Goal: Transaction & Acquisition: Download file/media

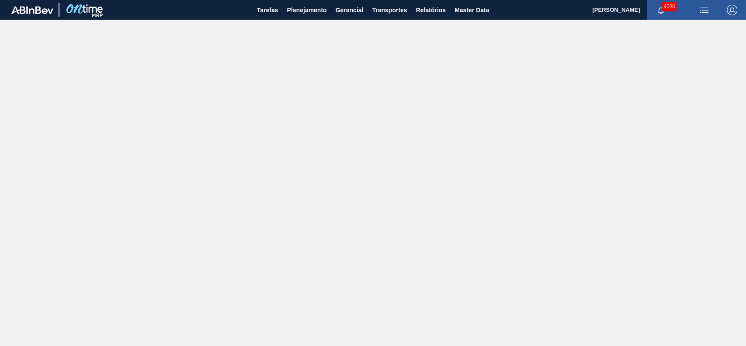
click at [368, 56] on main "Tarefas Planejamento Gerencial Transportes Relatórios Master Data [PERSON_NAME]…" at bounding box center [373, 173] width 746 height 346
click at [440, 10] on span "Relatórios" at bounding box center [431, 10] width 30 height 10
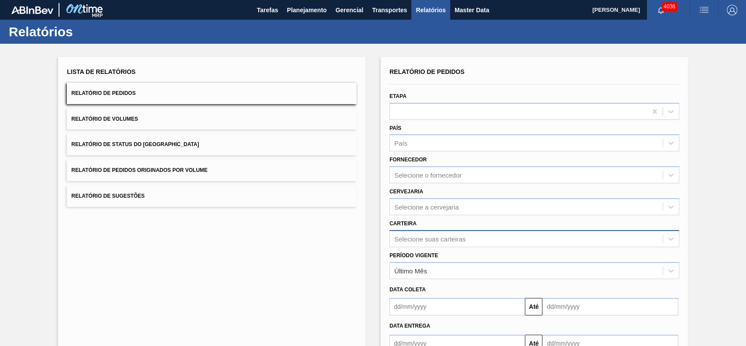
click at [432, 233] on div "Selecione suas carteiras" at bounding box center [535, 238] width 290 height 17
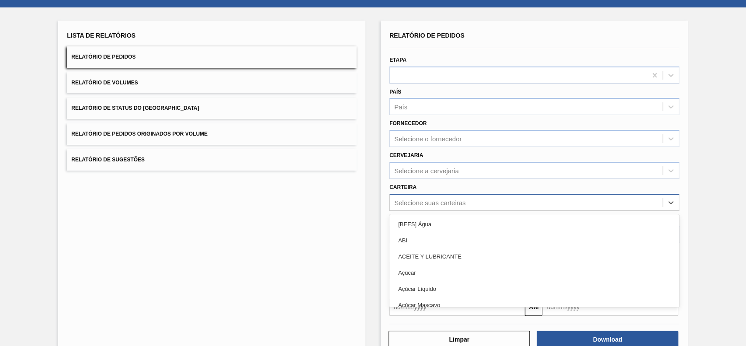
scroll to position [38, 0]
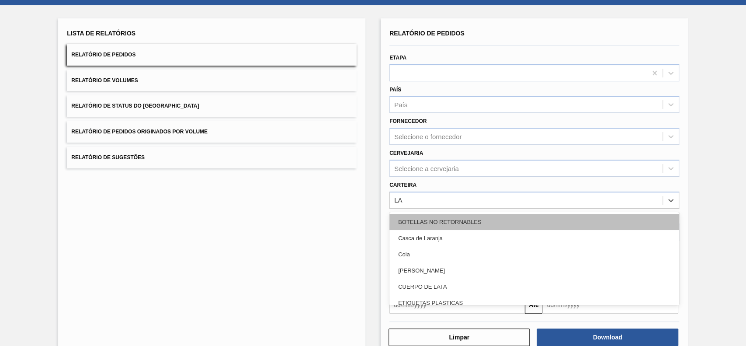
type input "LAT"
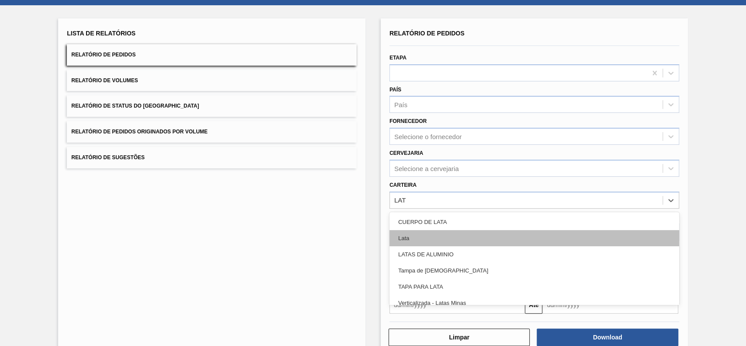
click at [412, 239] on div "Lata" at bounding box center [535, 238] width 290 height 16
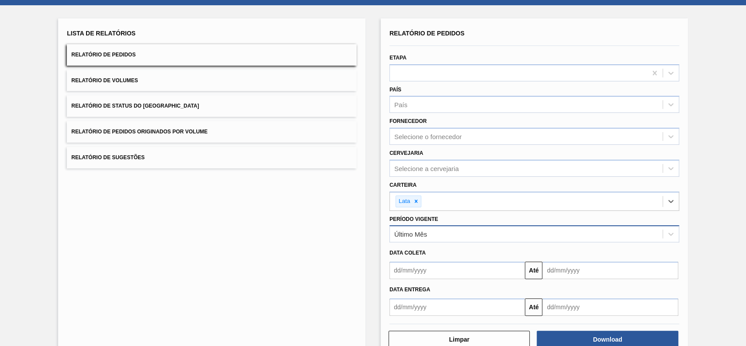
click at [429, 237] on div "Último Mês" at bounding box center [526, 234] width 273 height 13
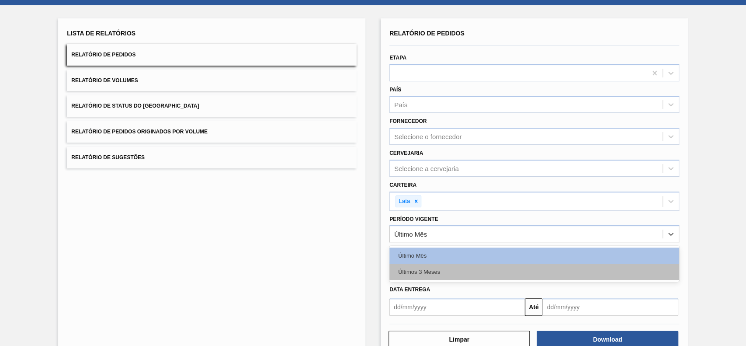
click at [423, 272] on div "Últimos 3 Meses" at bounding box center [535, 272] width 290 height 16
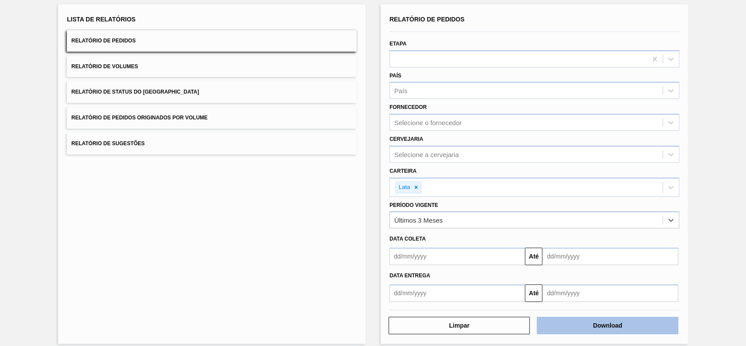
scroll to position [60, 0]
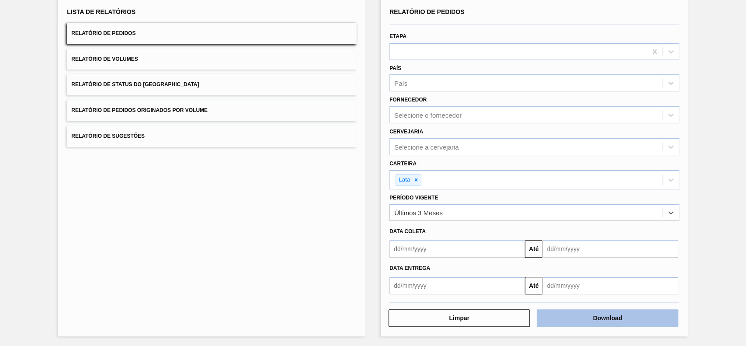
click at [629, 310] on button "Download" at bounding box center [607, 317] width 141 height 17
click at [488, 244] on input "text" at bounding box center [458, 248] width 136 height 17
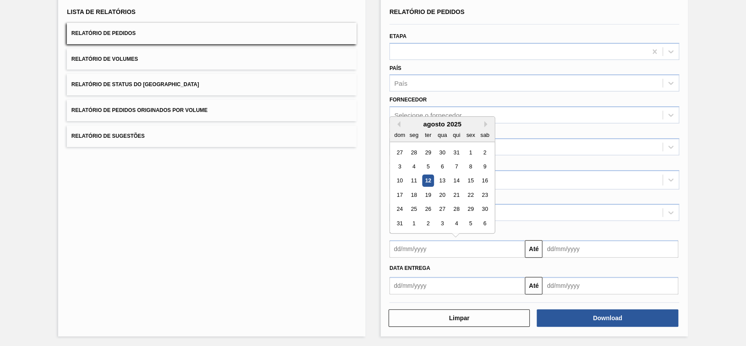
click at [401, 121] on div "agosto 2025" at bounding box center [442, 123] width 105 height 7
click at [399, 121] on button "Previous Month" at bounding box center [397, 124] width 6 height 6
click at [399, 122] on button "Previous Month" at bounding box center [397, 124] width 6 height 6
click at [401, 151] on div "1" at bounding box center [400, 152] width 12 height 12
type input "[DATE]"
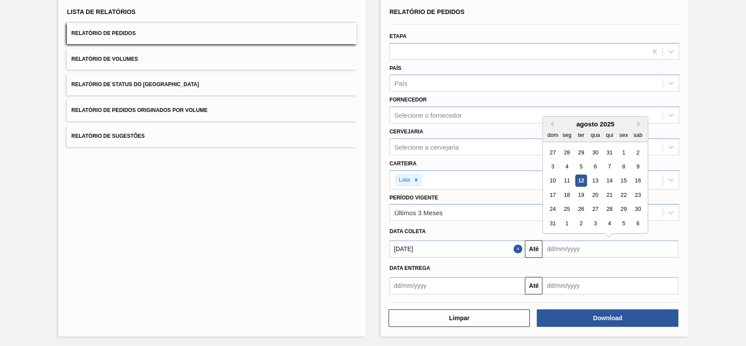
click at [577, 246] on input "text" at bounding box center [611, 248] width 136 height 17
click at [555, 223] on div "31" at bounding box center [553, 223] width 12 height 12
type input "[DATE]"
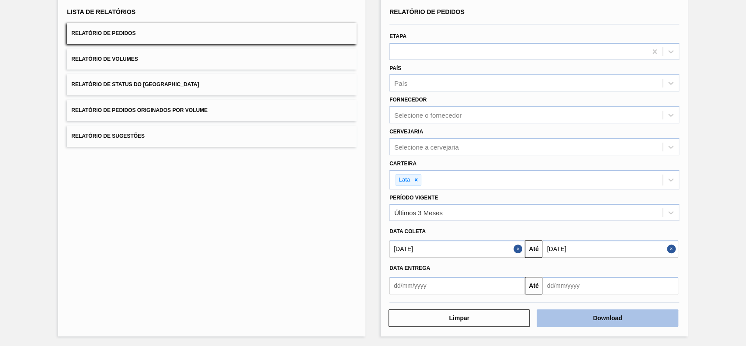
click at [605, 313] on button "Download" at bounding box center [607, 317] width 141 height 17
